Goal: Check status

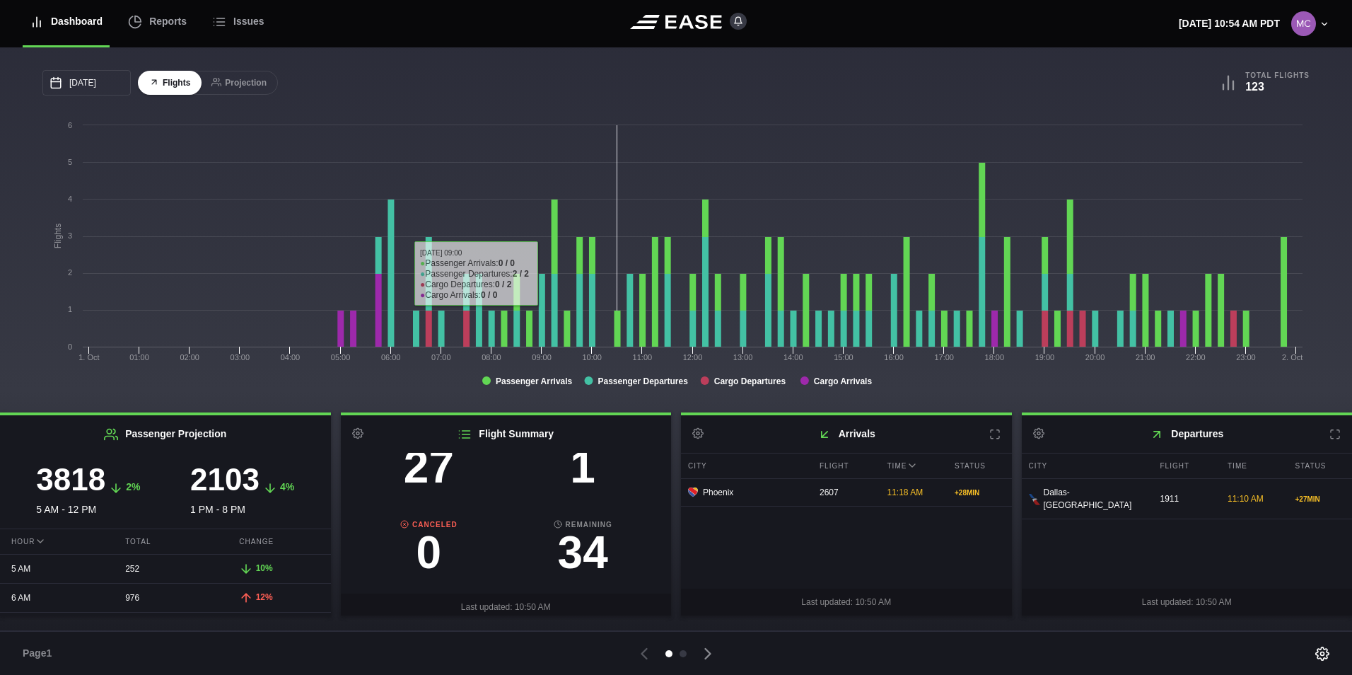
scroll to position [141, 0]
click at [575, 479] on h3 "1" at bounding box center [583, 465] width 154 height 45
select select "DELAYED"
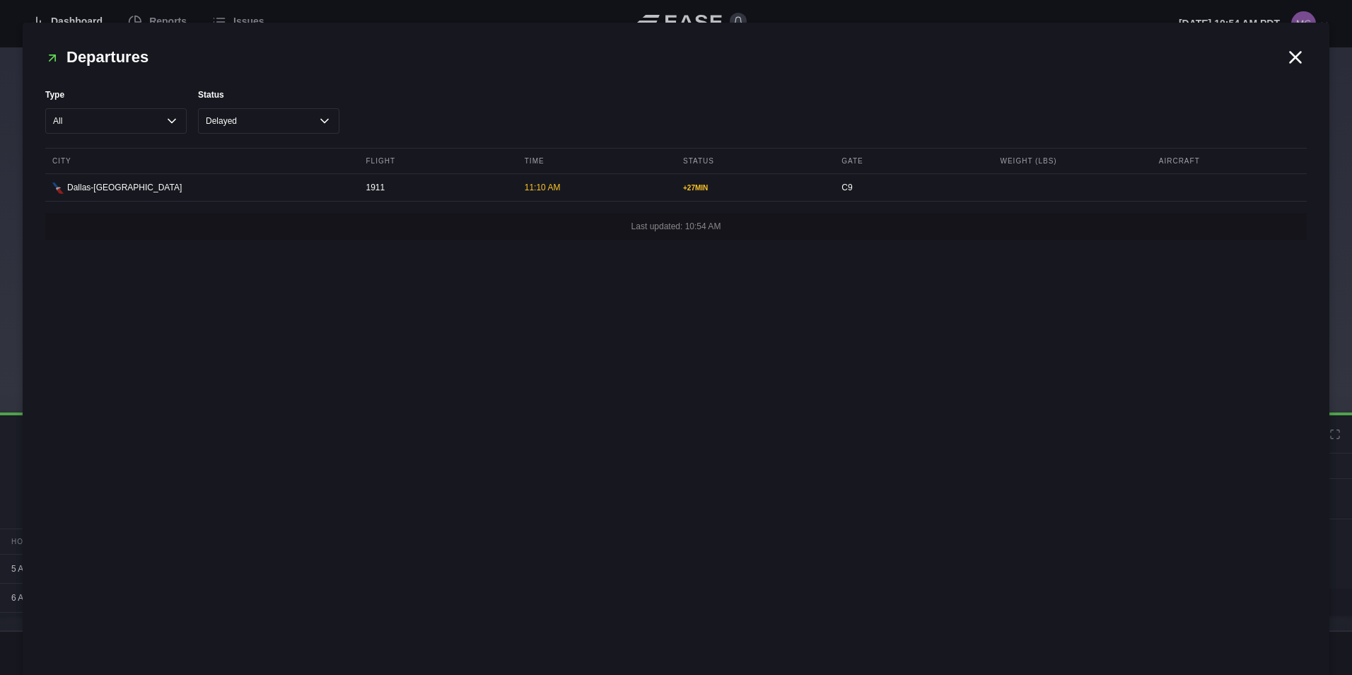
click at [1293, 70] on div "Departures Type All Cargo Passenger Status All Cancelled Completed Delayed On T…" at bounding box center [676, 349] width 1307 height 652
click at [1296, 61] on icon at bounding box center [1295, 57] width 21 height 21
